Goal: Book appointment/travel/reservation

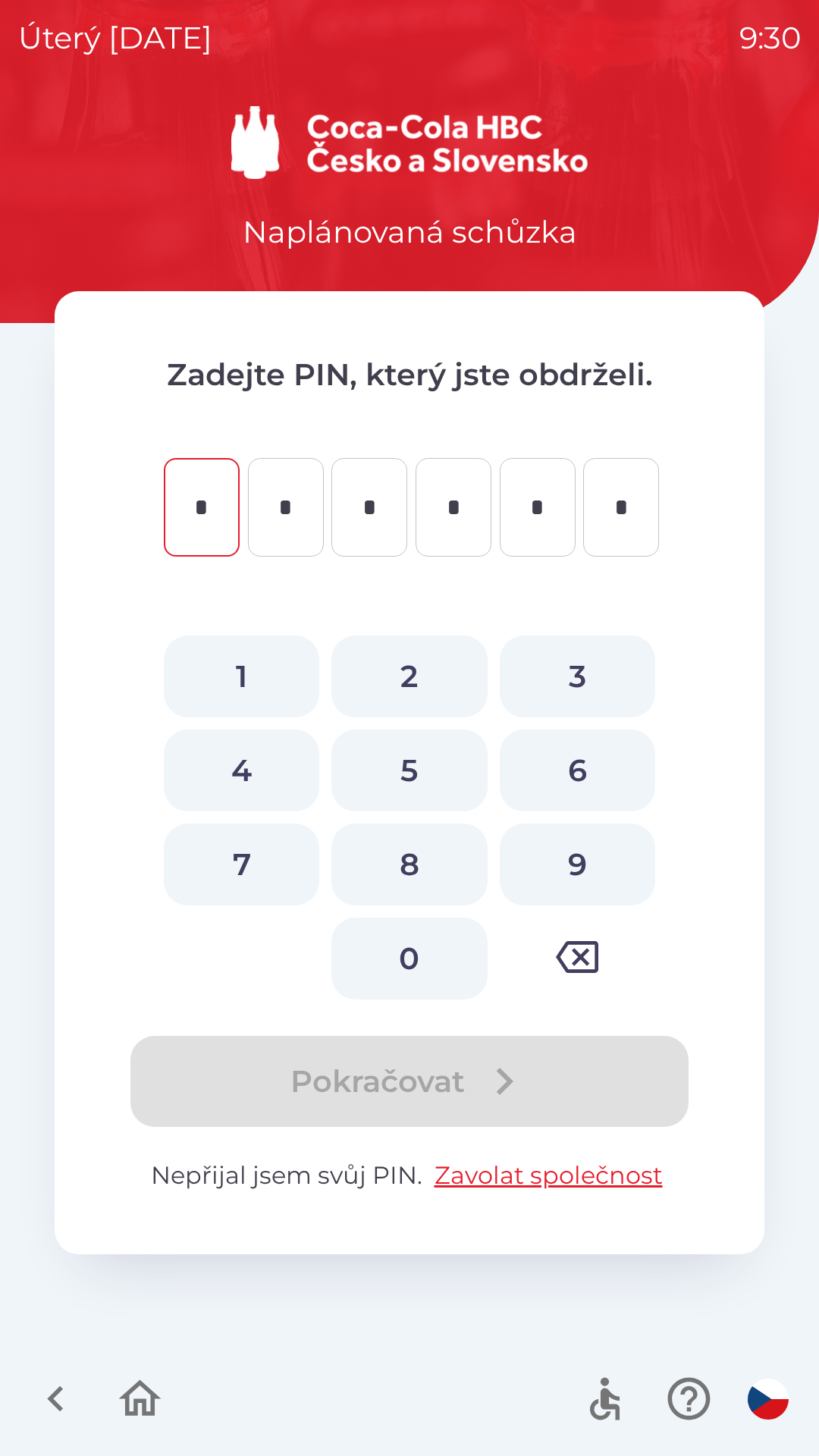
click at [556, 862] on button "9" at bounding box center [577, 864] width 156 height 82
type input "*"
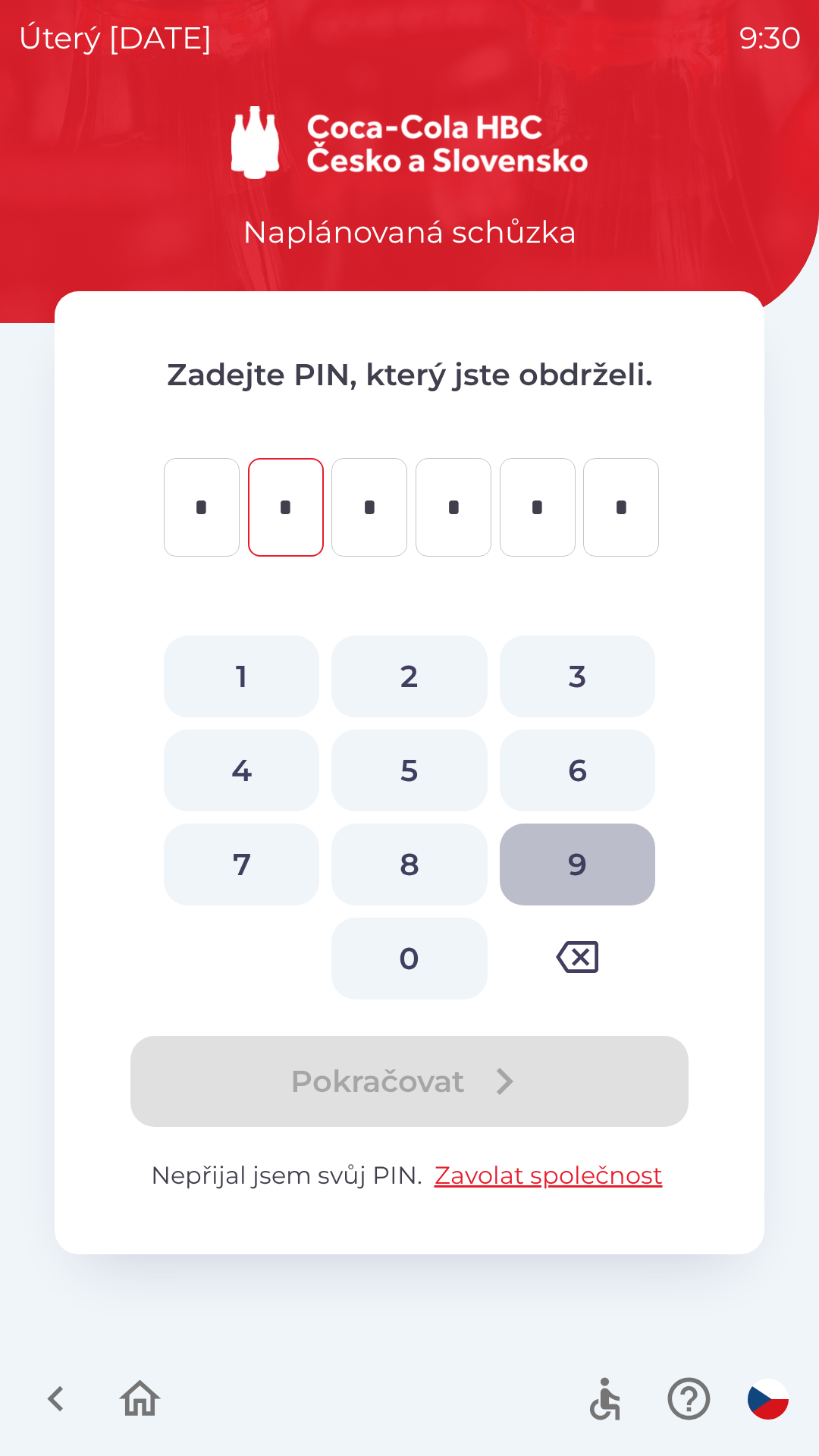
click at [565, 878] on button "9" at bounding box center [577, 864] width 156 height 82
type input "*"
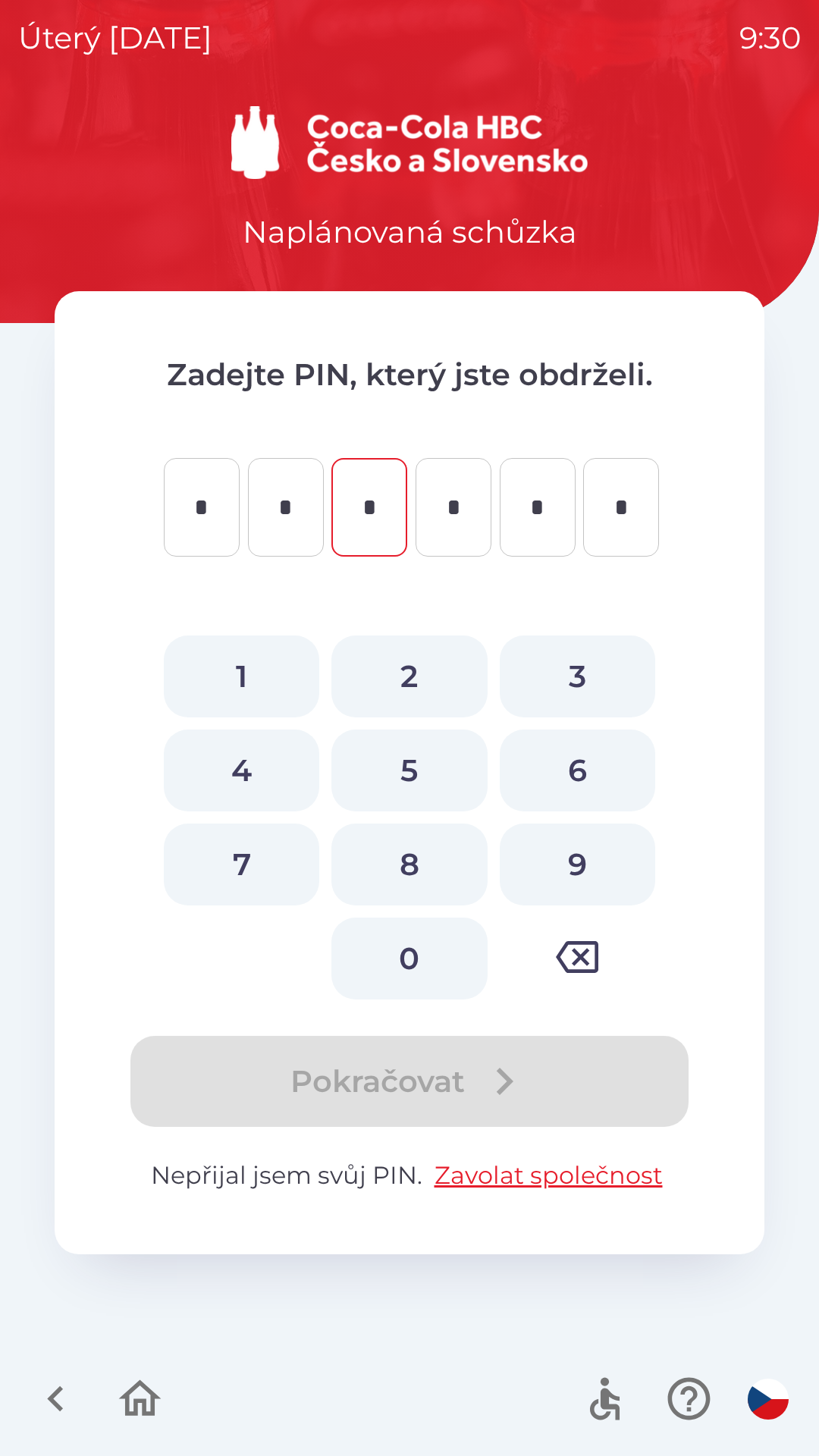
click at [231, 869] on button "7" at bounding box center [242, 864] width 156 height 82
type input "*"
click at [387, 681] on button "2" at bounding box center [409, 676] width 156 height 82
type input "*"
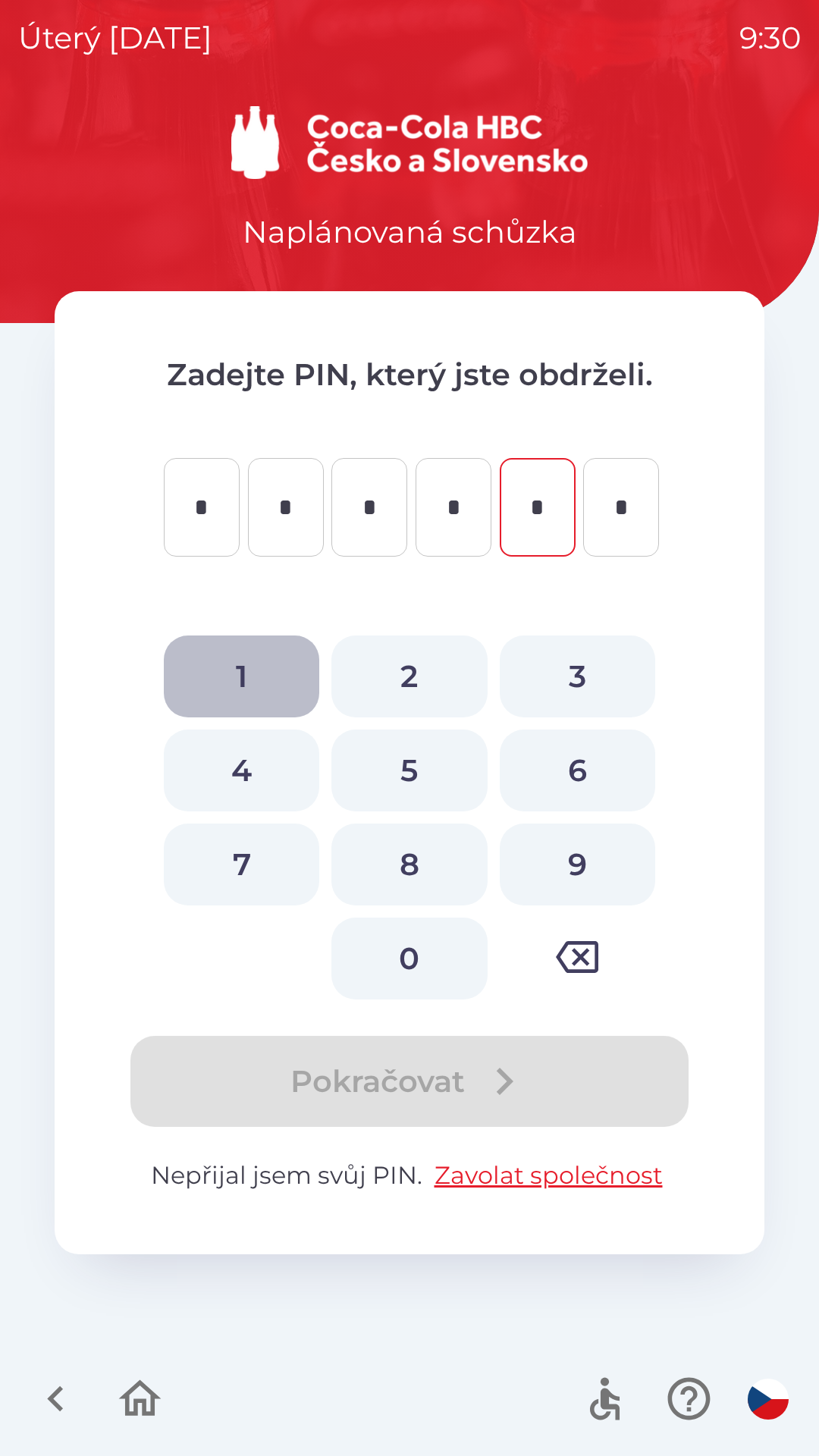
click at [241, 699] on button "1" at bounding box center [242, 676] width 156 height 82
type input "*"
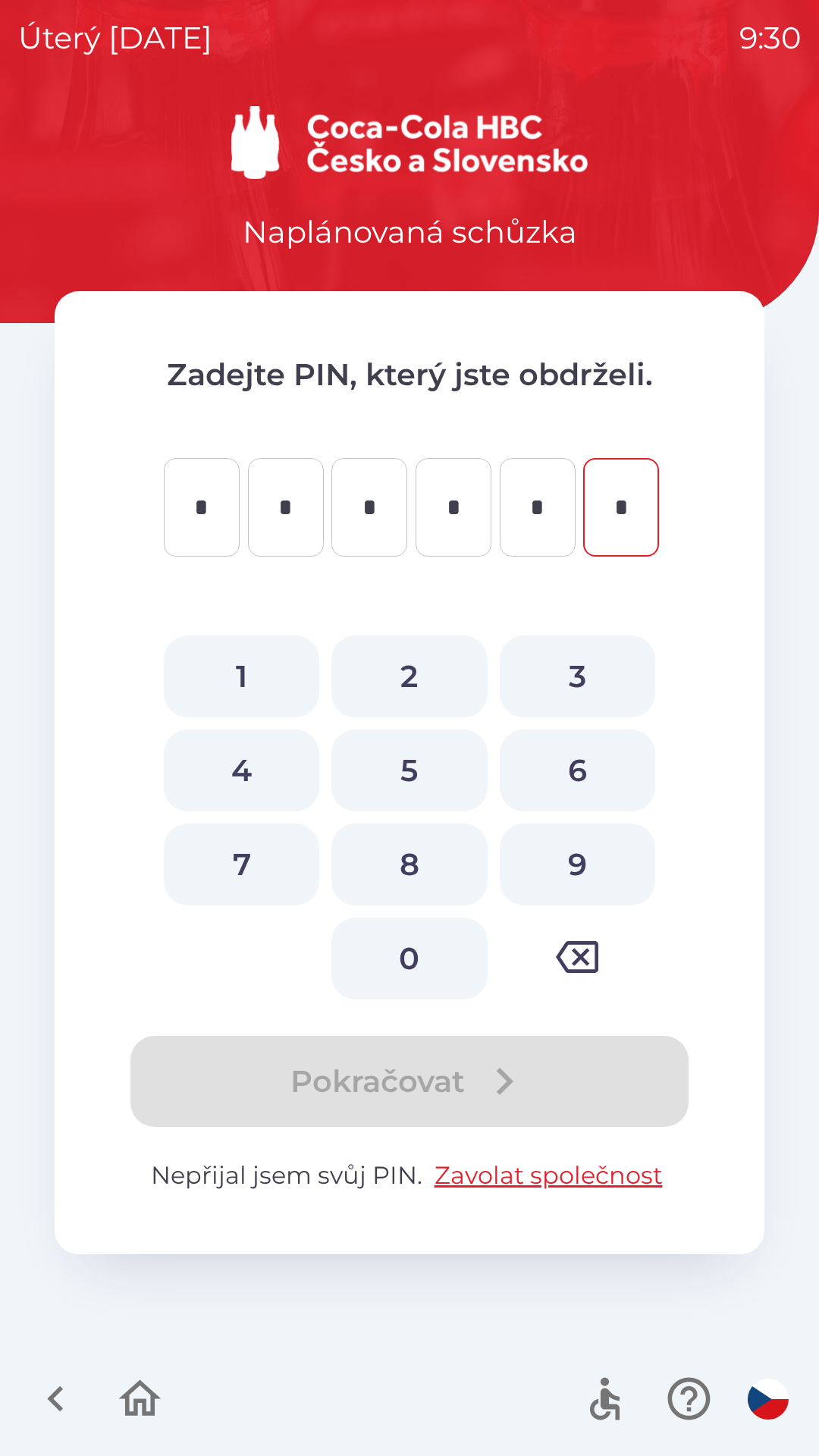
click at [247, 699] on button "1" at bounding box center [242, 676] width 156 height 82
type input "*"
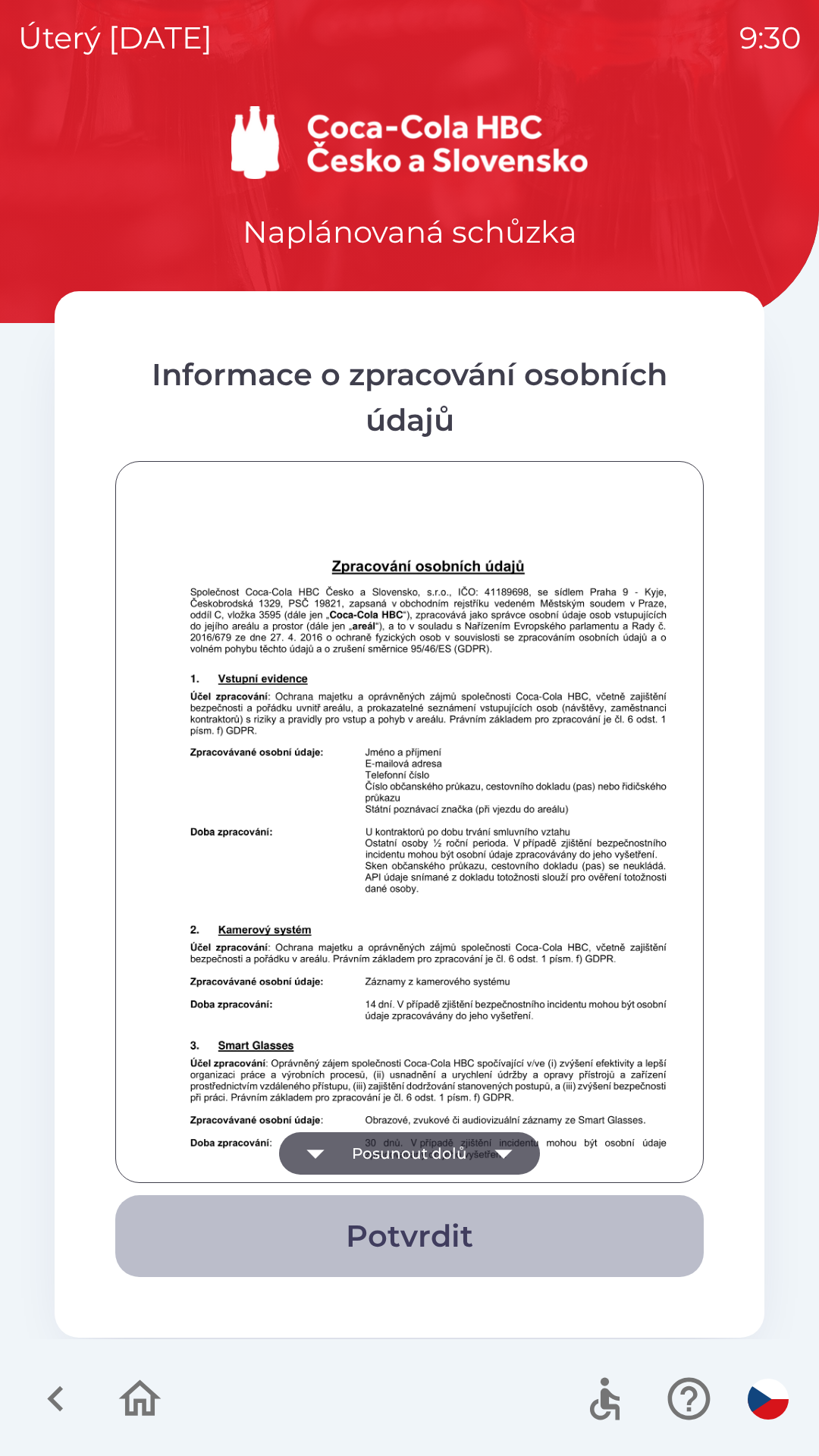
click at [381, 1237] on button "Potvrdit" at bounding box center [409, 1236] width 588 height 82
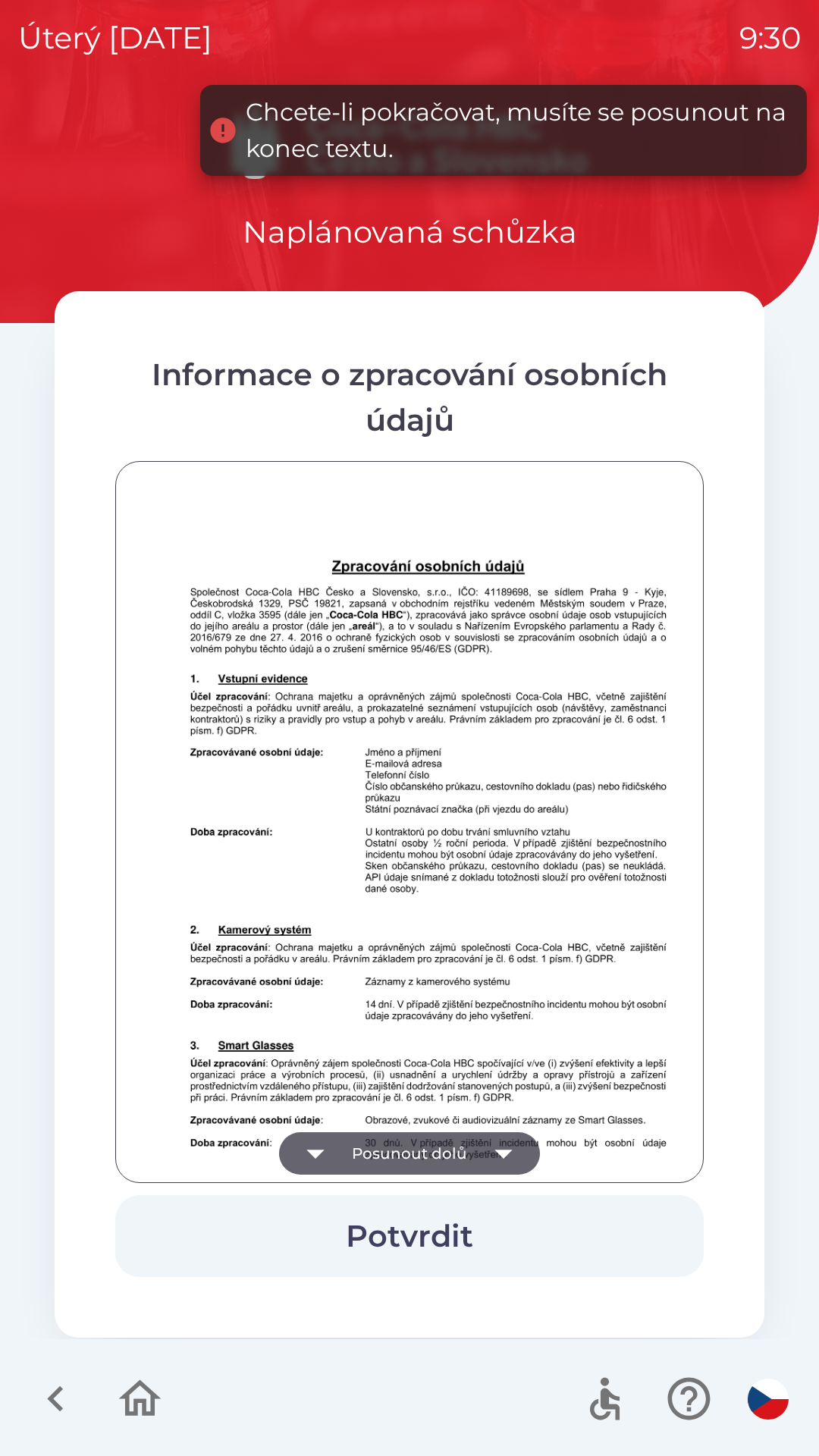
click at [385, 1224] on button "Potvrdit" at bounding box center [409, 1236] width 588 height 82
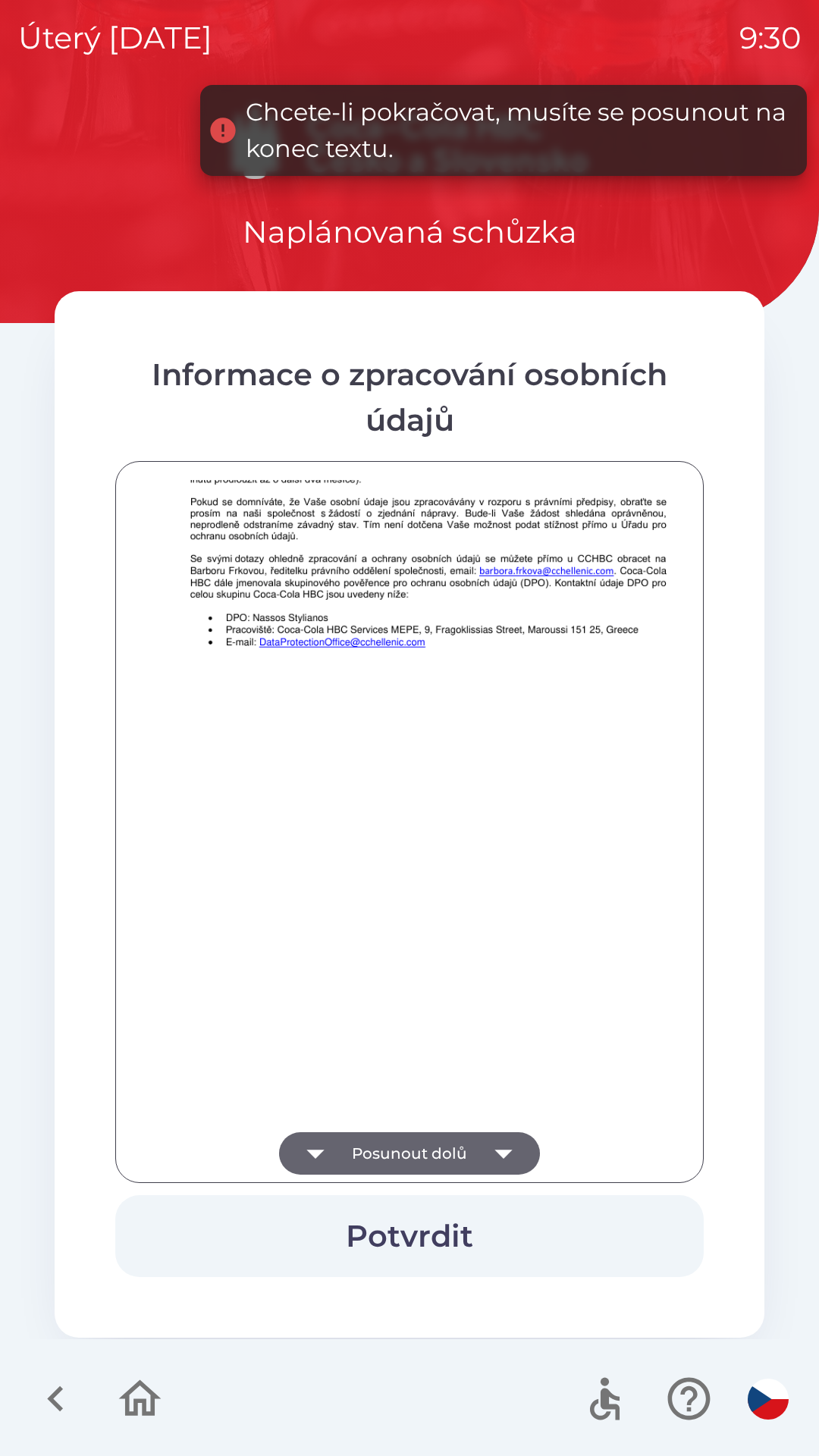
scroll to position [1064, 0]
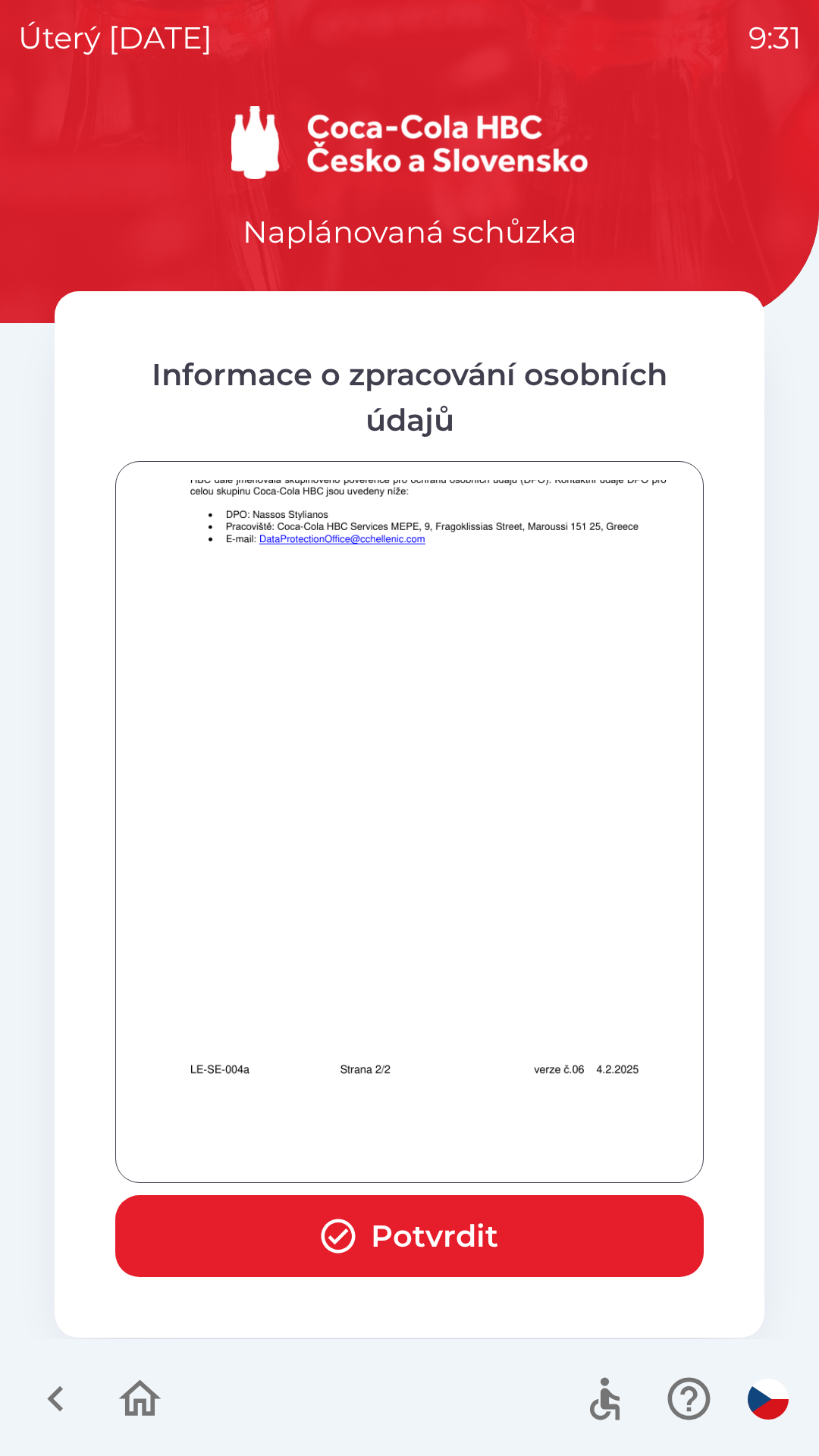
click at [256, 1237] on button "Potvrdit" at bounding box center [409, 1236] width 588 height 82
